Goal: Contribute content

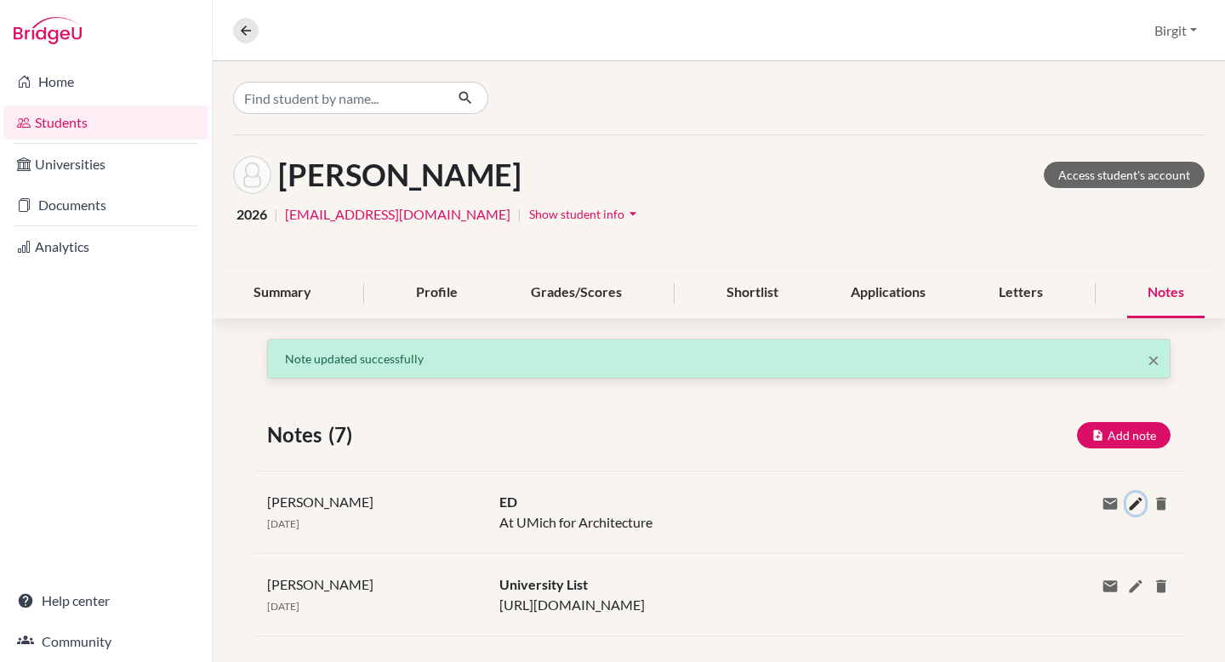
click at [1127, 501] on icon at bounding box center [1135, 503] width 17 height 17
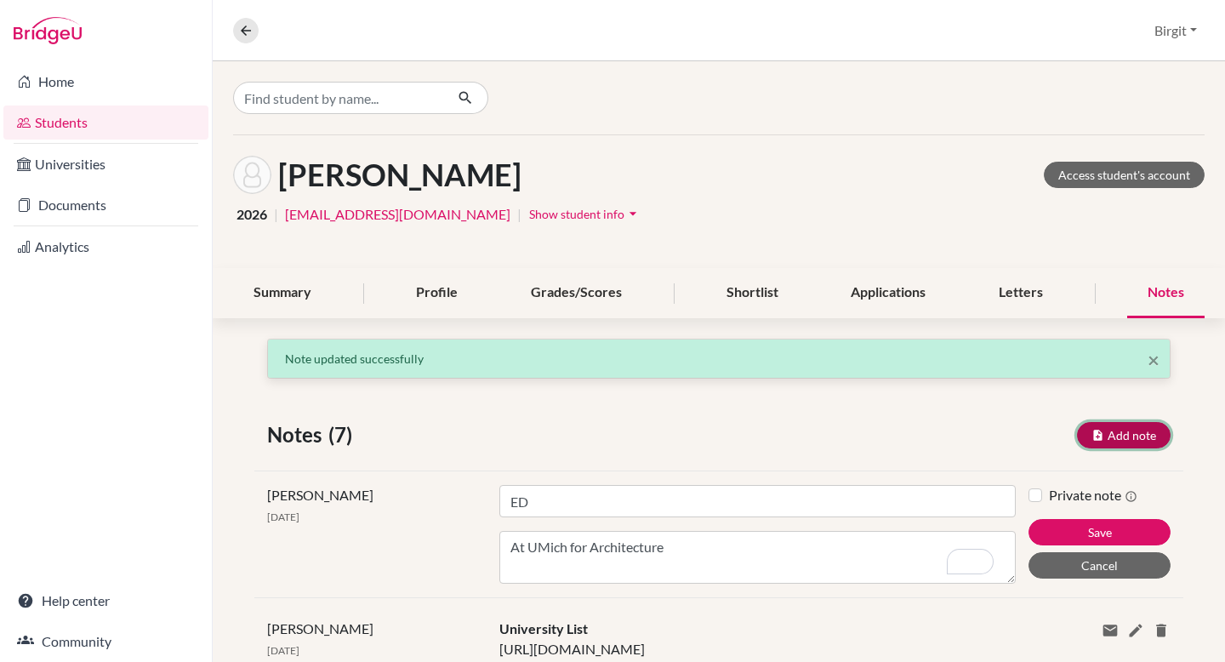
click at [1123, 436] on button "Add note" at bounding box center [1124, 435] width 94 height 26
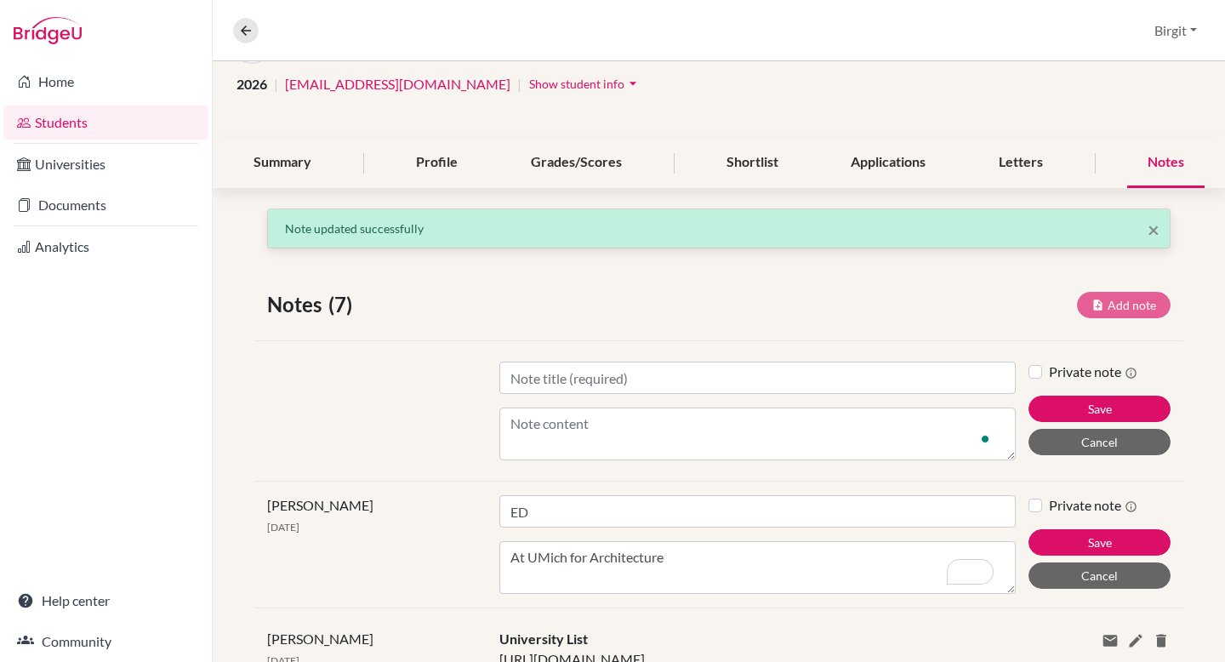
scroll to position [132, 0]
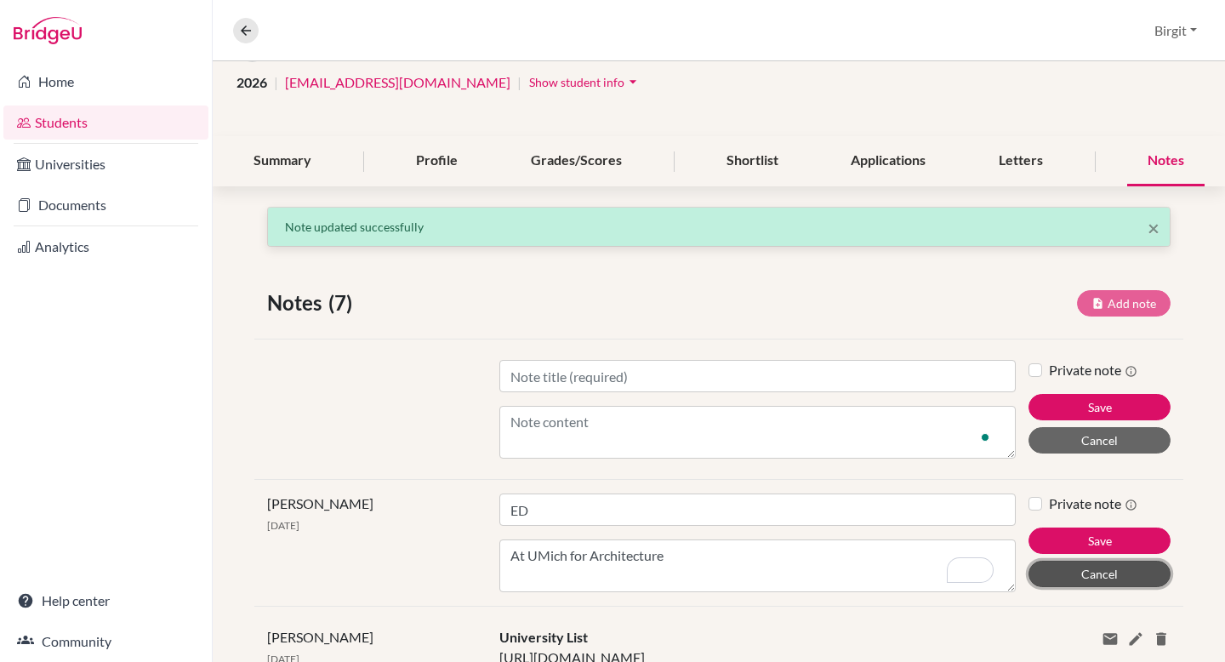
click at [1075, 568] on button "Cancel" at bounding box center [1100, 574] width 142 height 26
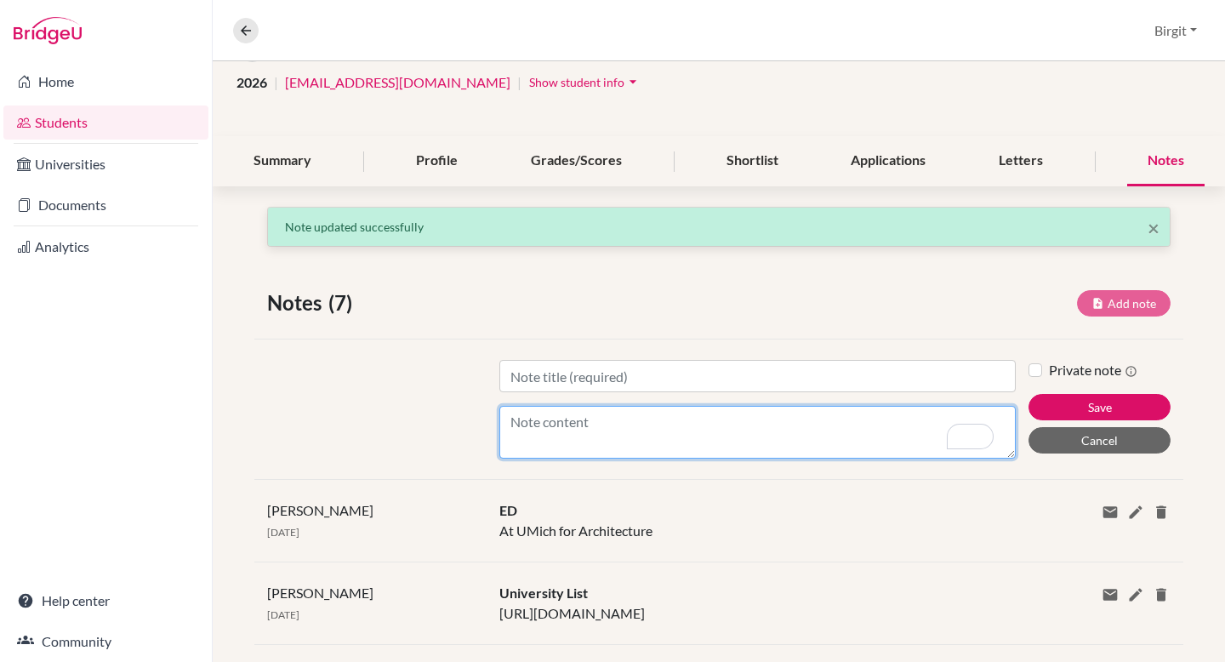
click at [551, 427] on textarea "Content" at bounding box center [757, 432] width 516 height 53
paste textarea "ED at UMich Portfolio requirements [URL][DOMAIN_NAME] Screenshot [DATE] 9.40.42…"
type textarea "ED at UMich Portfolio requirements [URL][DOMAIN_NAME] Screenshot [DATE] 9.40.42…"
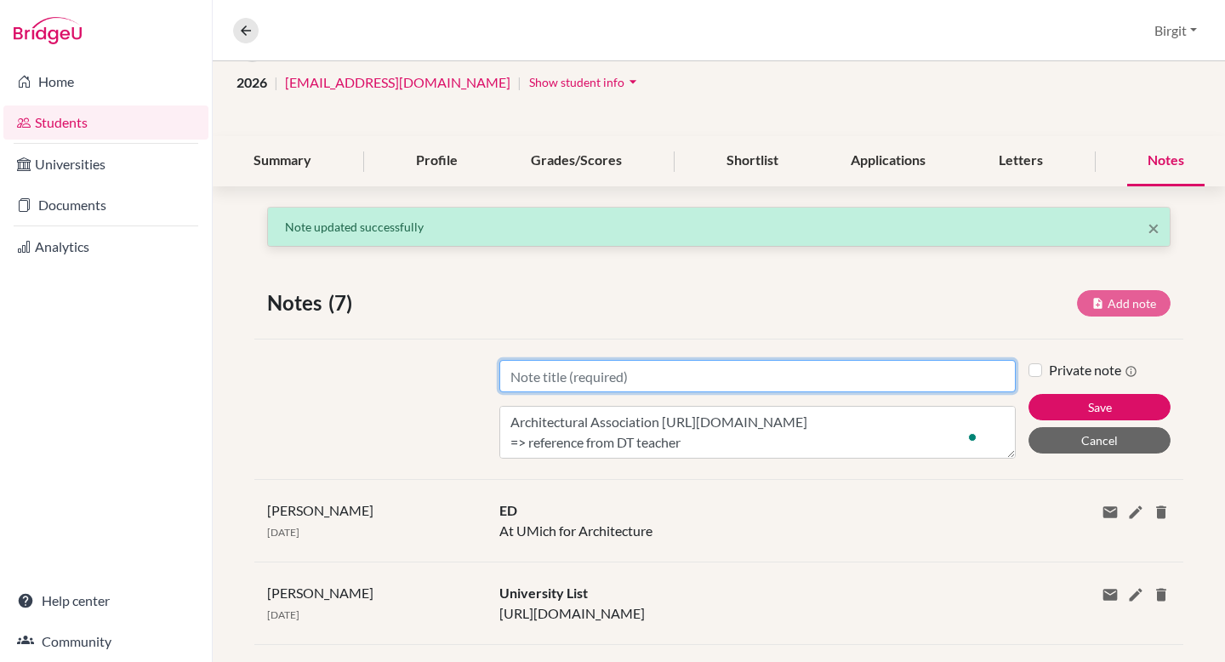
click at [784, 374] on input "Title" at bounding box center [757, 376] width 516 height 32
type input "University Planning"
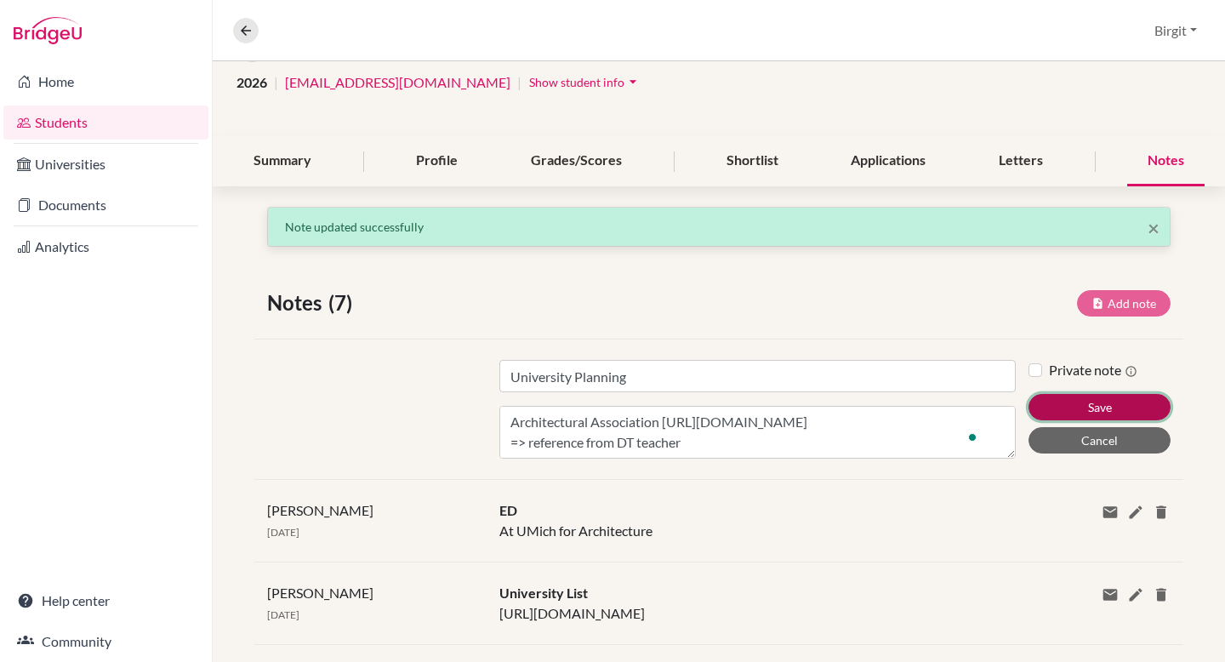
click at [1092, 400] on button "Save" at bounding box center [1100, 407] width 142 height 26
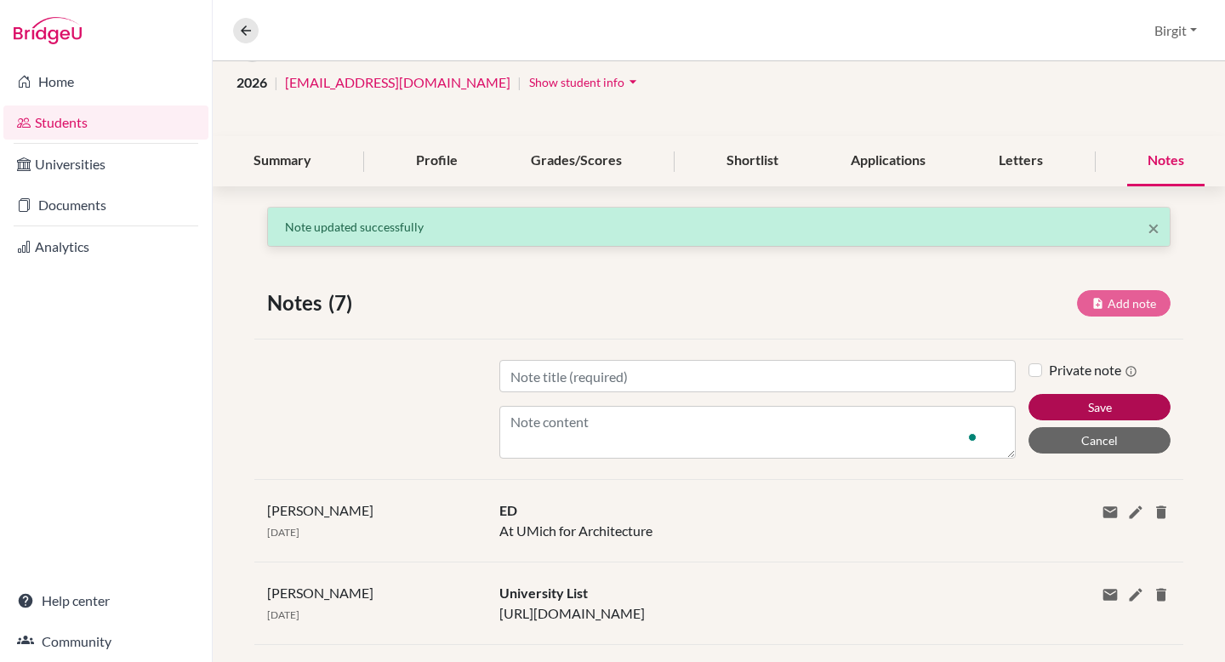
scroll to position [0, 0]
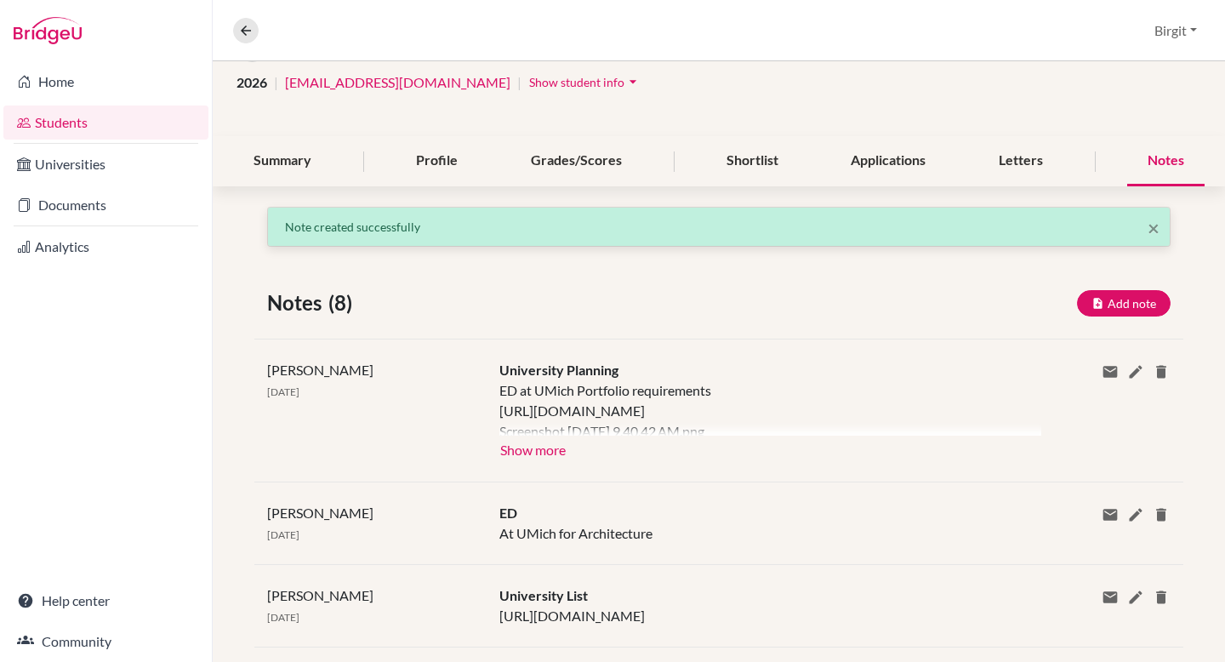
click at [1074, 419] on div "Share via email Email address Send Delete this note? Cancel Delete" at bounding box center [1106, 410] width 155 height 101
click at [541, 454] on button "Show more" at bounding box center [532, 449] width 67 height 26
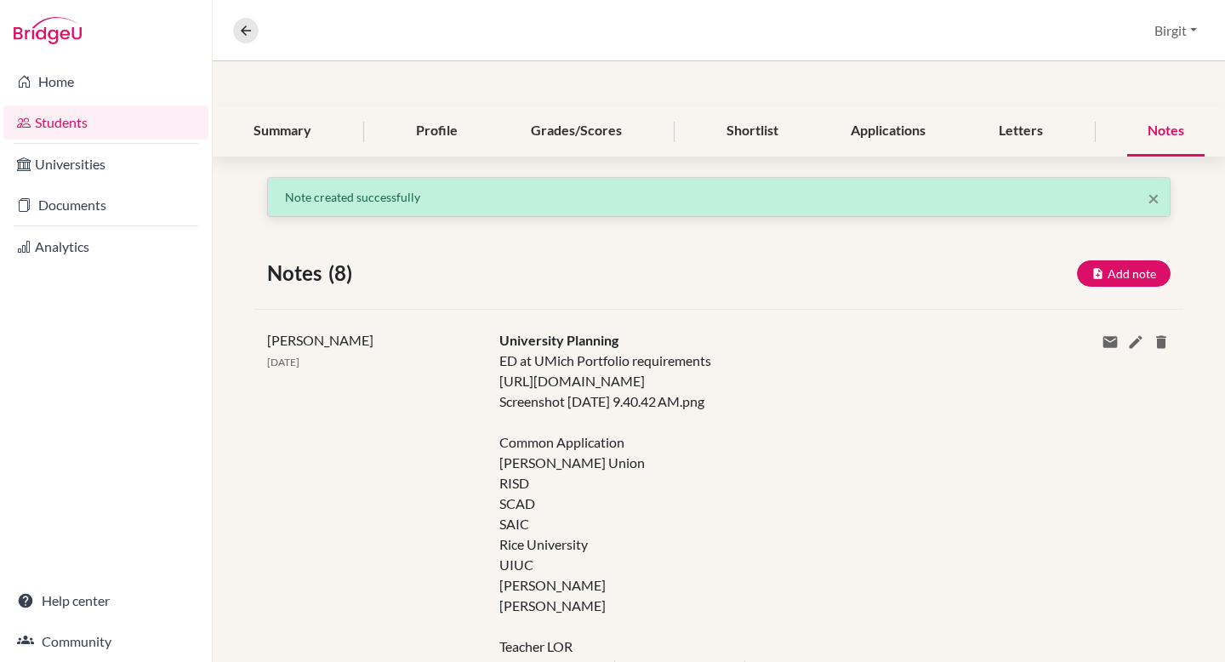
scroll to position [314, 0]
